Goal: Obtain resource: Download file/media

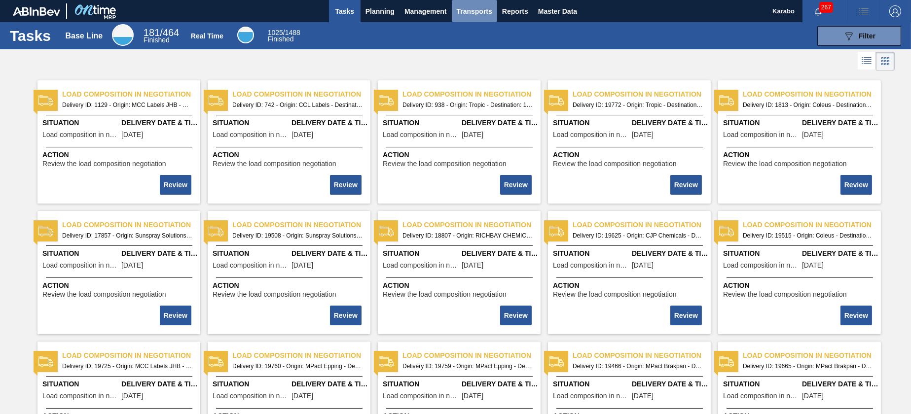
click at [476, 11] on span "Transports" at bounding box center [474, 11] width 35 height 12
click at [507, 15] on div at bounding box center [455, 207] width 911 height 414
click at [514, 12] on span "Reports" at bounding box center [515, 11] width 26 height 12
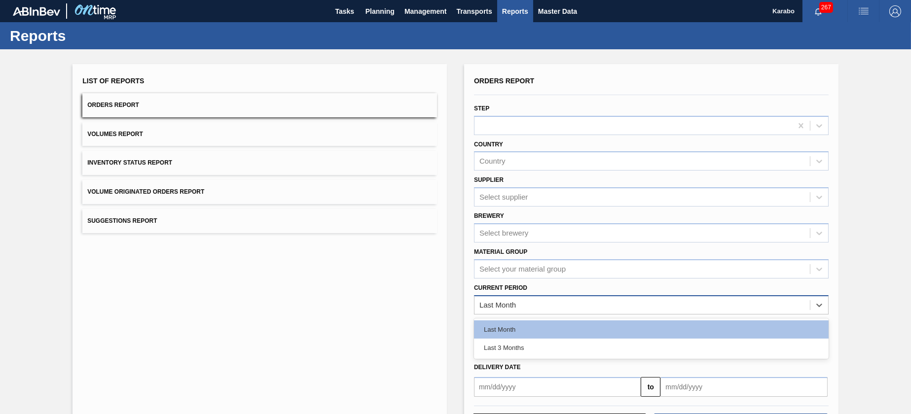
click at [717, 307] on div "Last Month" at bounding box center [641, 305] width 335 height 14
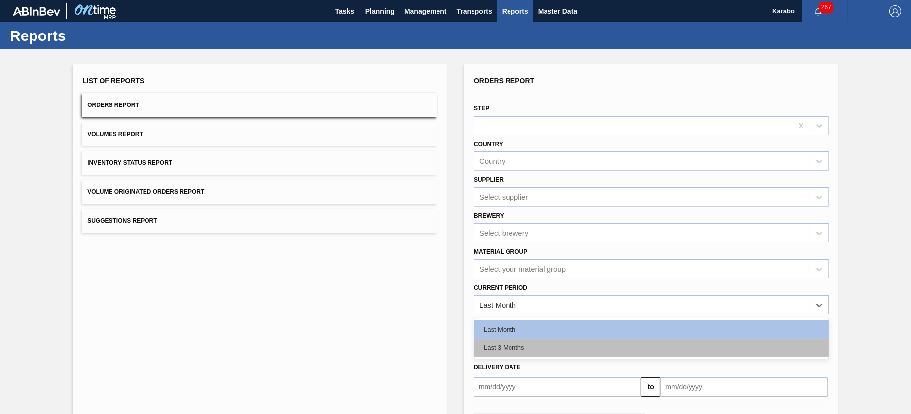
click at [661, 347] on div "Last 3 Months" at bounding box center [651, 348] width 354 height 18
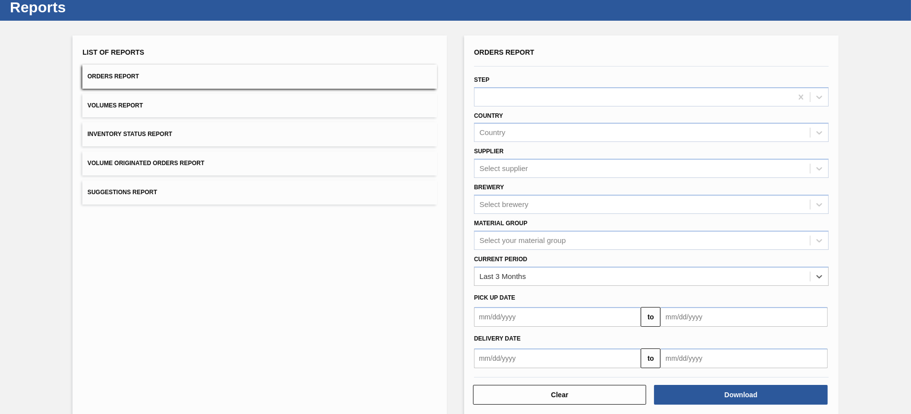
scroll to position [41, 0]
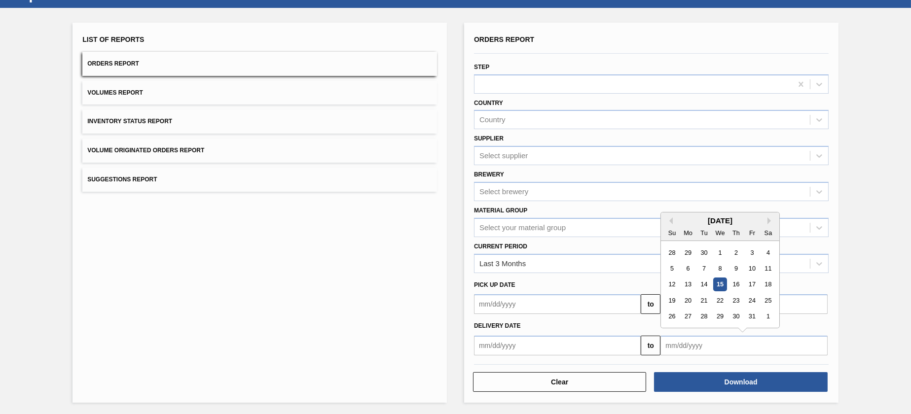
click at [711, 336] on input "text" at bounding box center [743, 346] width 167 height 20
click at [675, 263] on div "5" at bounding box center [671, 268] width 13 height 13
type input "[DATE]"
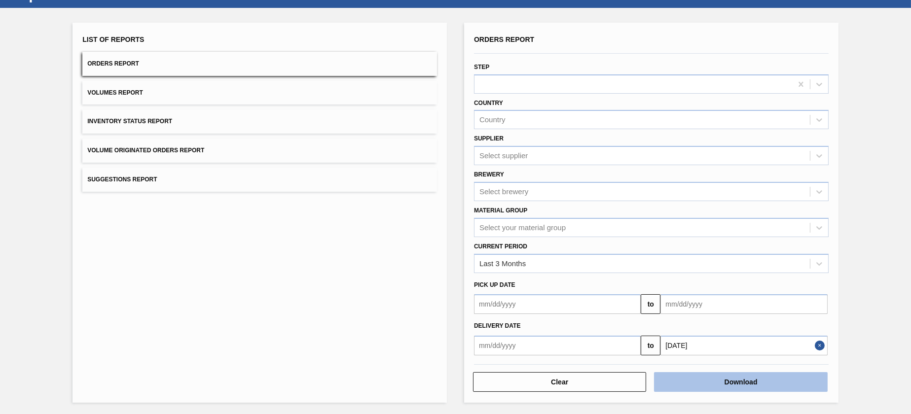
click at [716, 375] on button "Download" at bounding box center [740, 382] width 173 height 20
